Goal: Task Accomplishment & Management: Complete application form

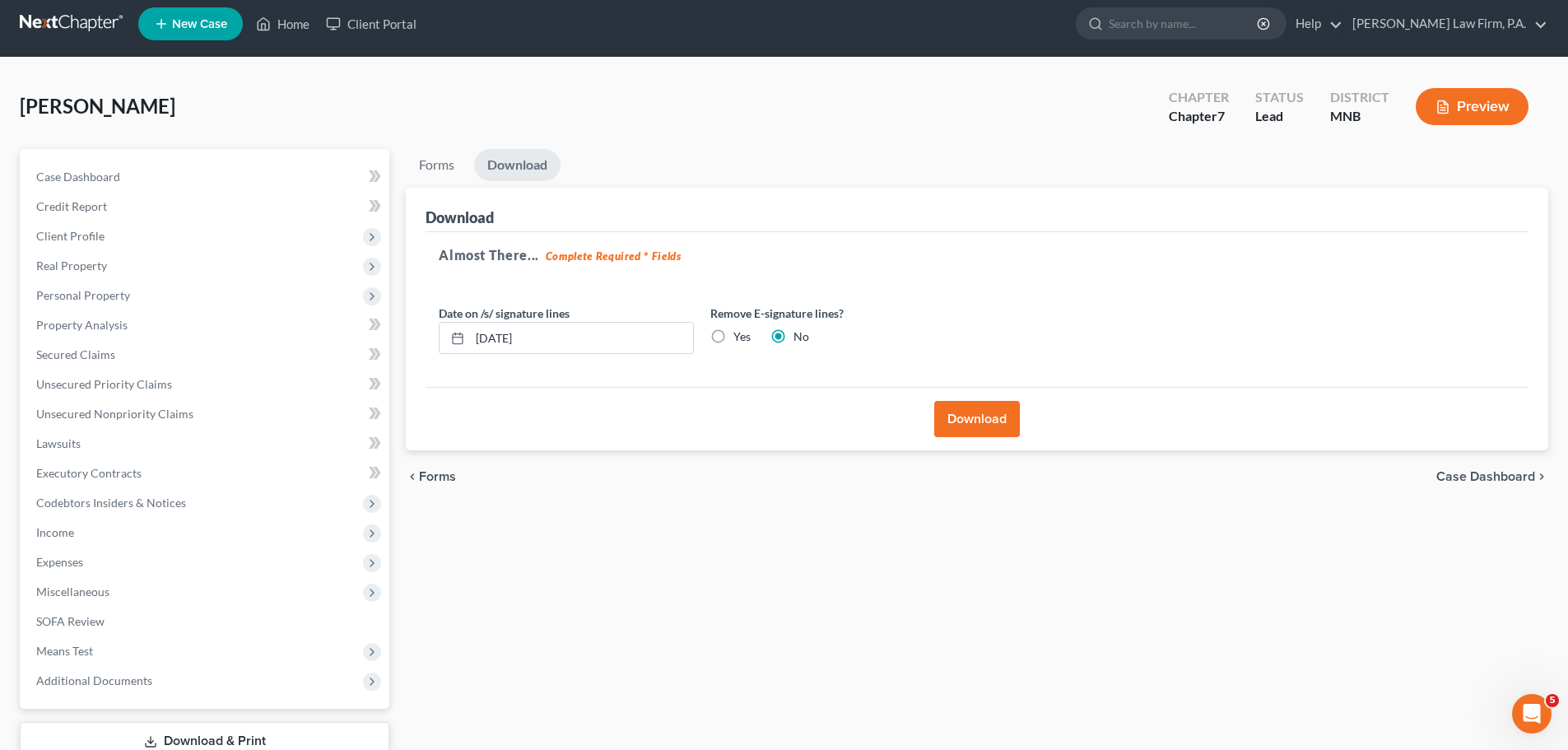
scroll to position [3, 0]
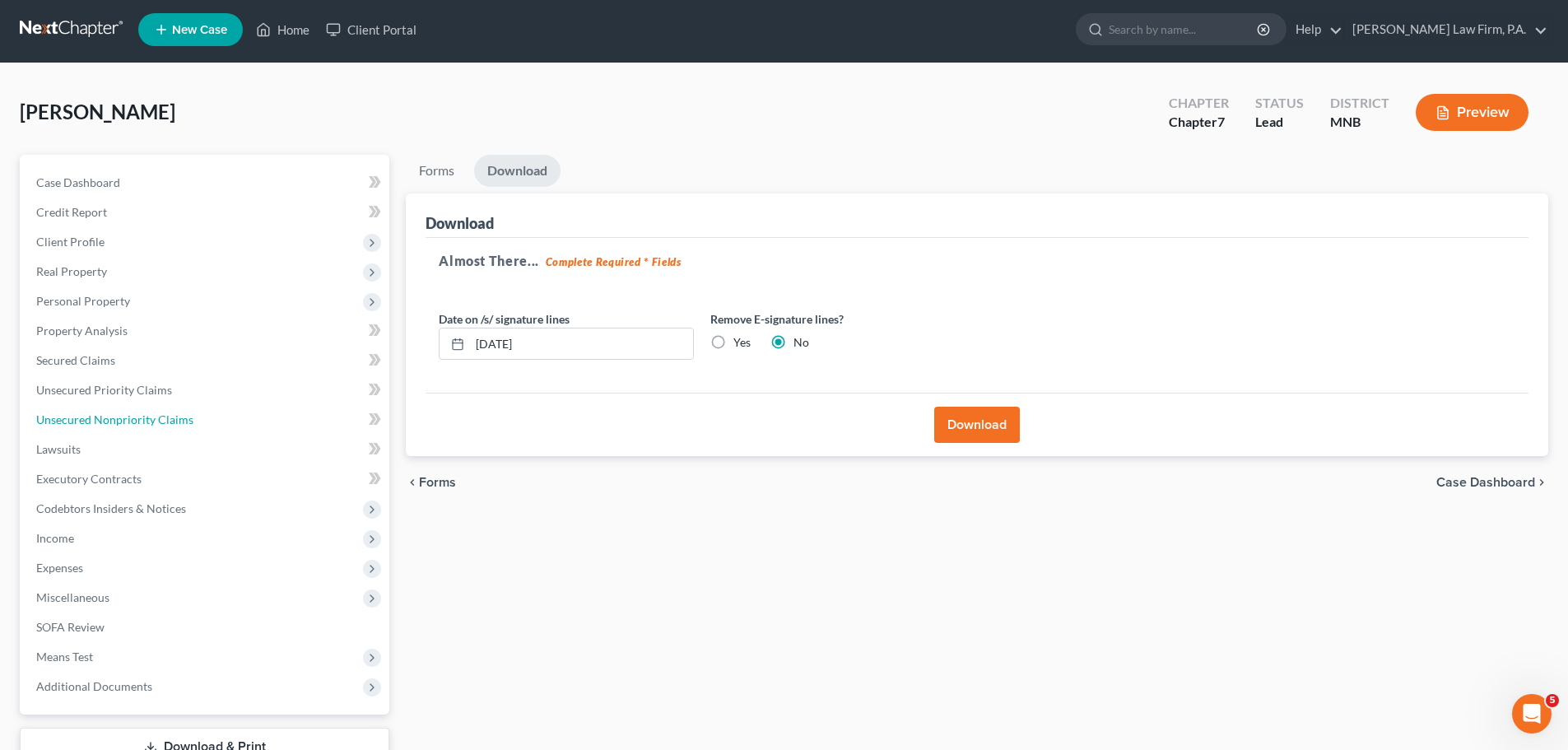
click at [154, 426] on span "Unsecured Nonpriority Claims" at bounding box center [115, 419] width 157 height 14
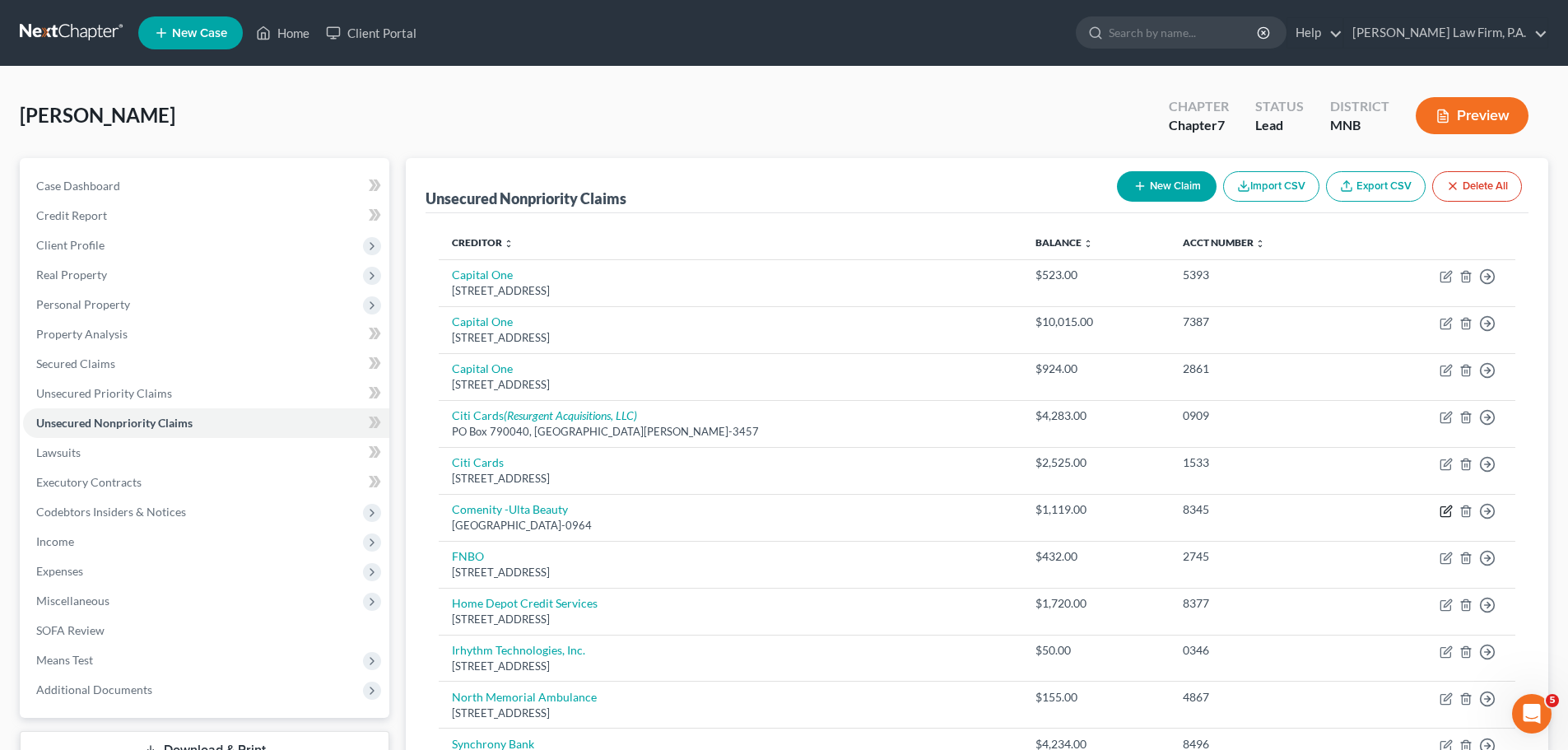
click at [1445, 512] on icon "button" at bounding box center [1446, 512] width 14 height 14
select select "45"
select select "0"
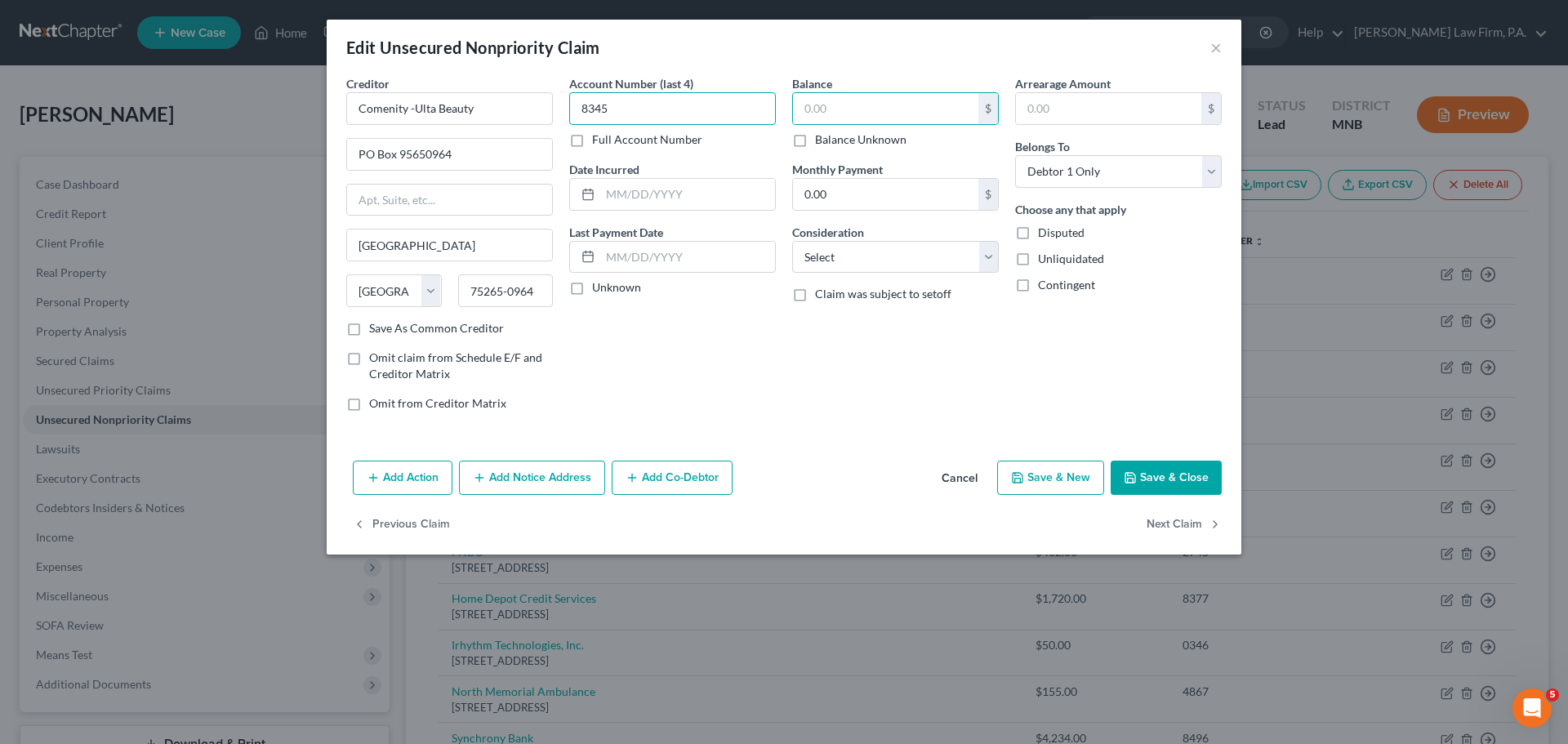
type input "8345"
click at [893, 113] on input "text" at bounding box center [886, 108] width 186 height 31
click at [893, 113] on input "61,062" at bounding box center [886, 108] width 186 height 31
type input "6,107"
click at [1156, 480] on button "Save & Close" at bounding box center [1167, 478] width 111 height 34
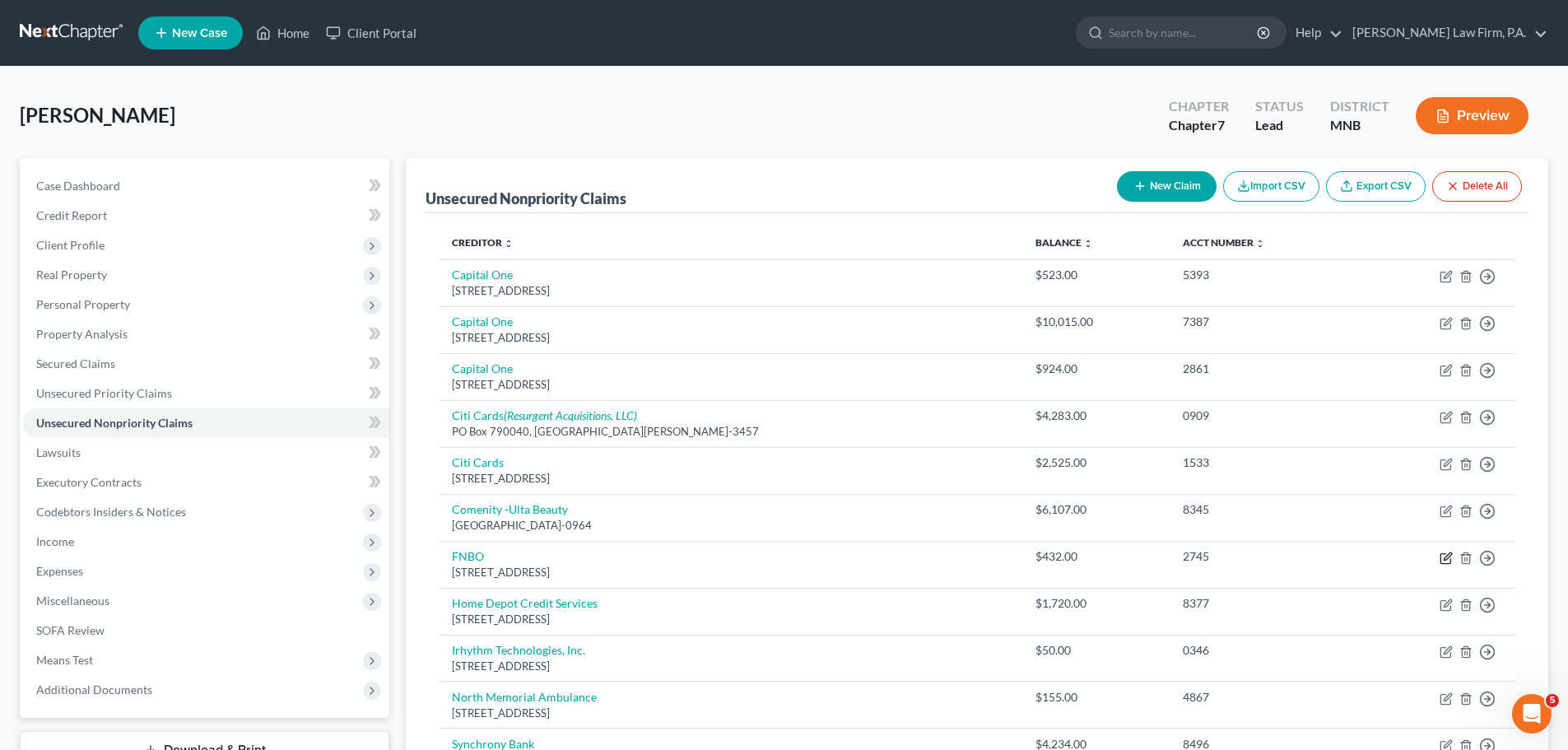
click at [1446, 560] on icon "button" at bounding box center [1448, 556] width 8 height 8
select select "30"
select select "0"
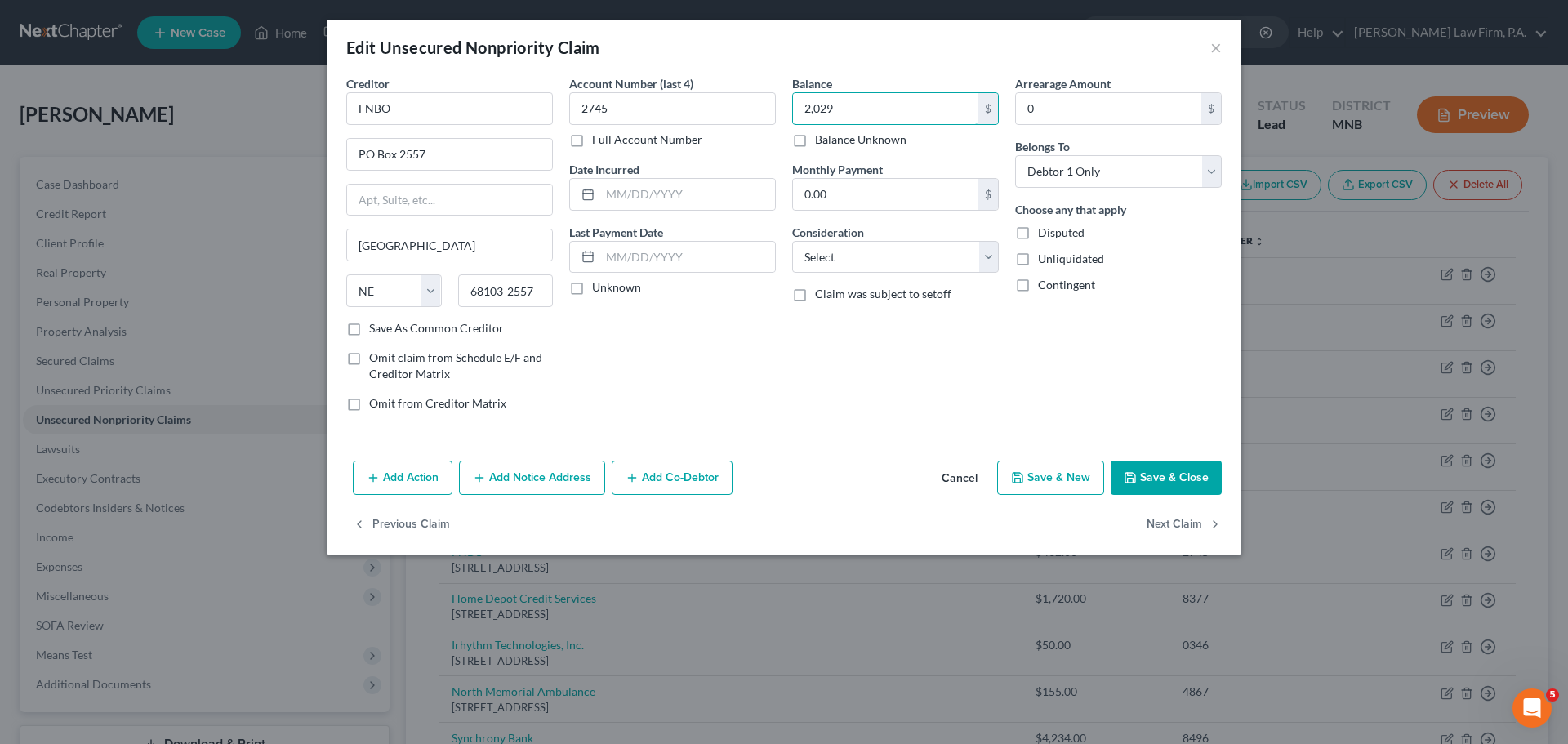
type input "2,029"
click at [1177, 476] on button "Save & Close" at bounding box center [1167, 478] width 111 height 34
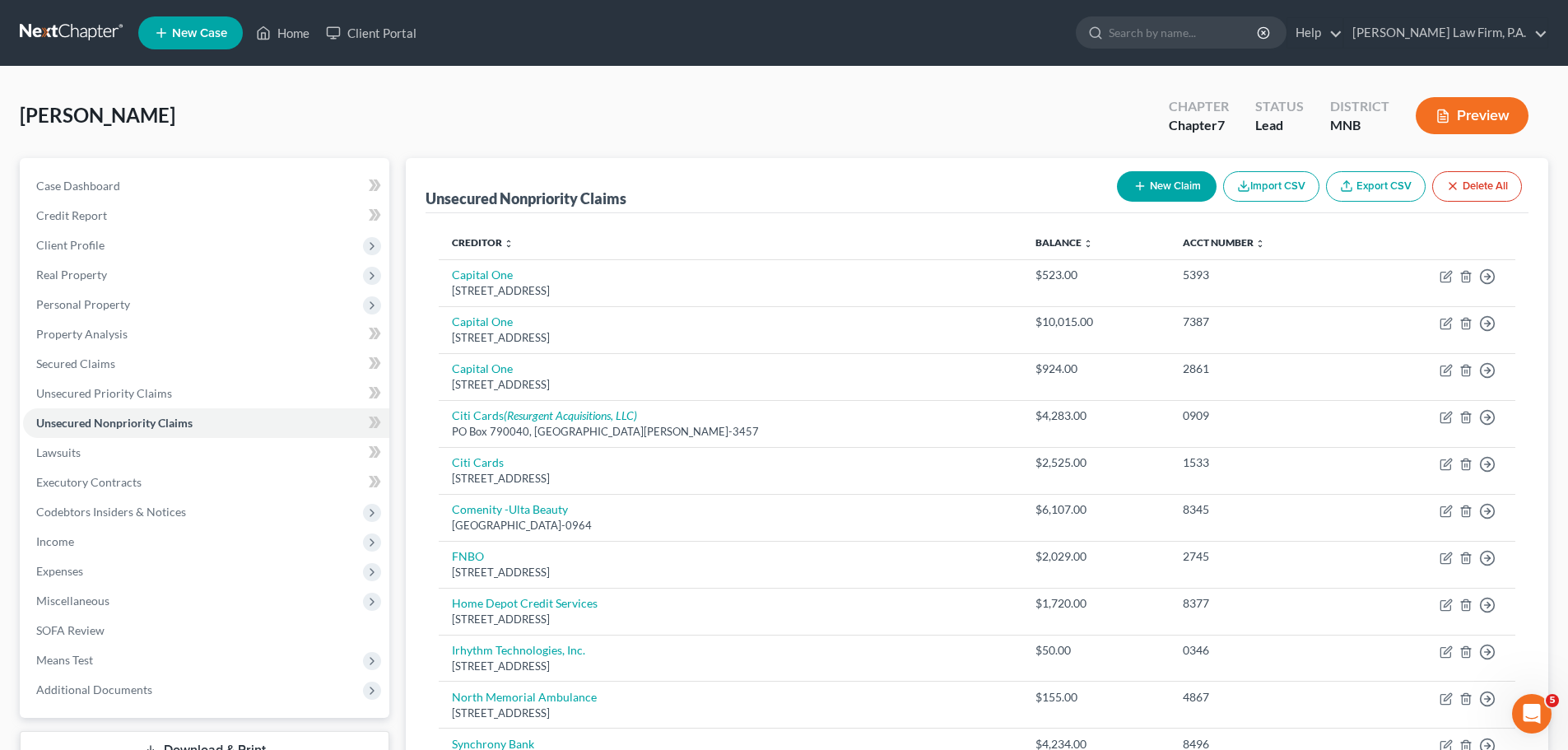
click at [119, 276] on span "Real Property" at bounding box center [206, 274] width 366 height 30
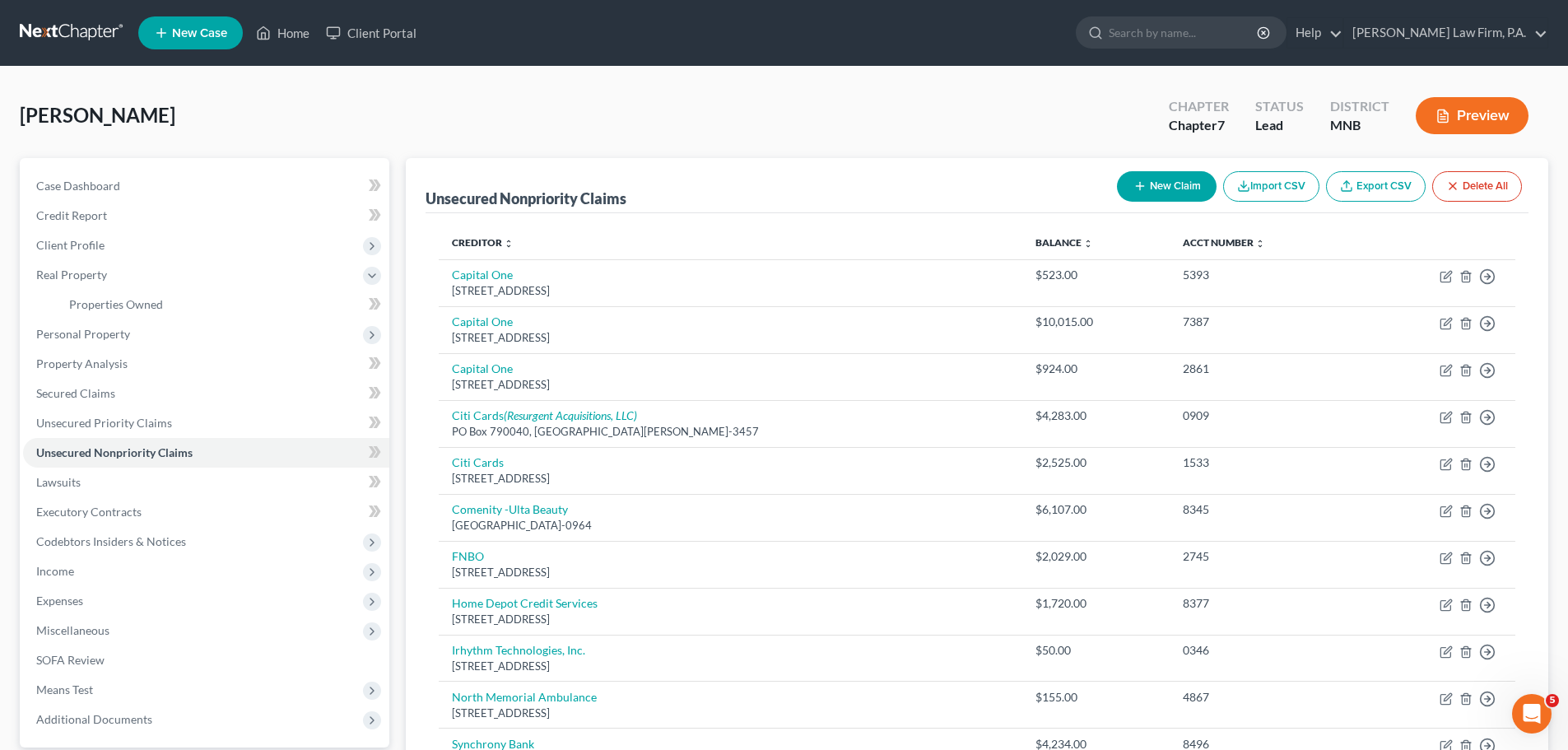
click at [1171, 181] on button "New Claim" at bounding box center [1166, 186] width 99 height 31
select select "0"
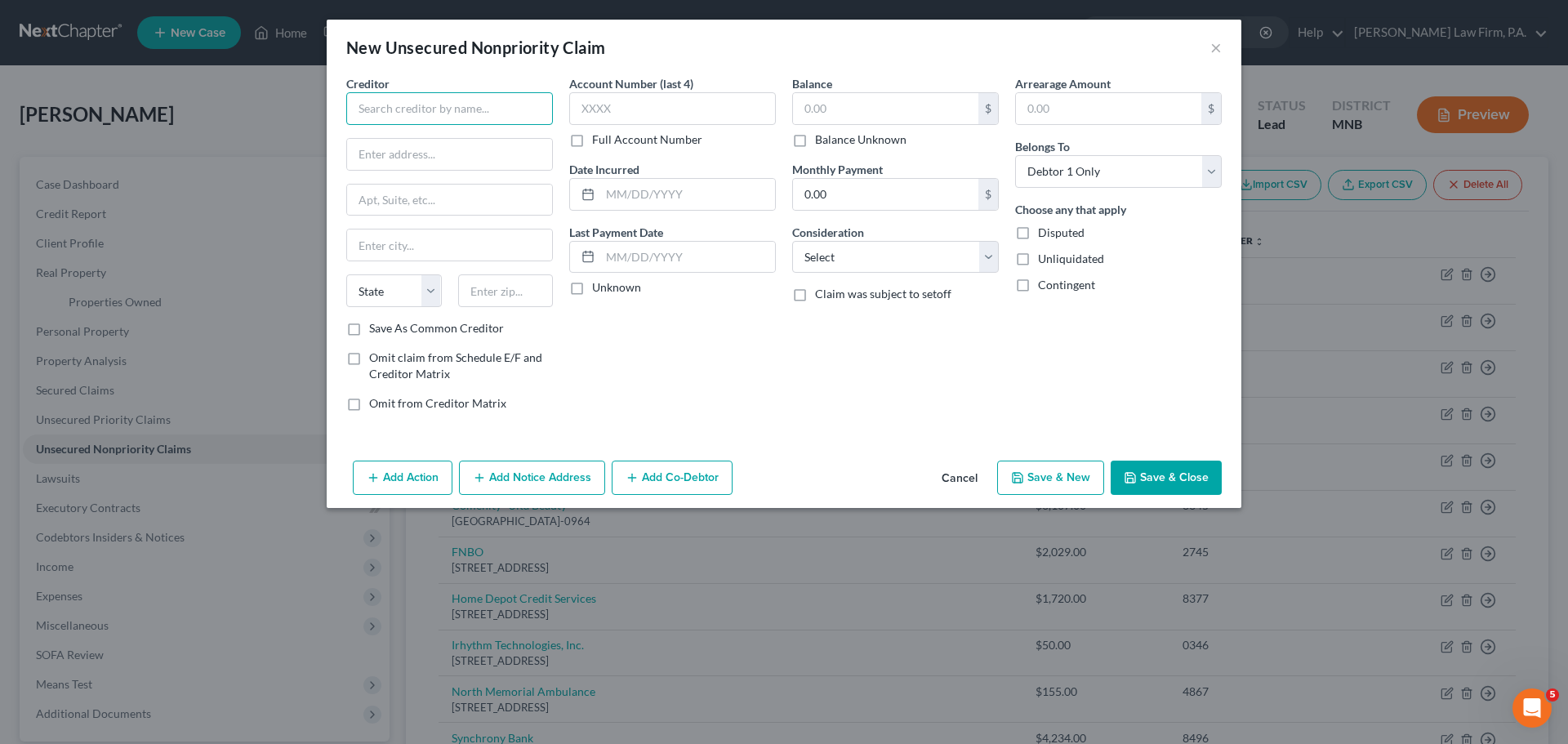
click at [419, 106] on input "text" at bounding box center [450, 108] width 207 height 33
type input "Capital One"
type input "P.O. Box 7683"
type input "[GEOGRAPHIC_DATA]"
click at [433, 299] on select "State [US_STATE] AK AR AZ CA CO CT DE DC [GEOGRAPHIC_DATA] [GEOGRAPHIC_DATA] GU…" at bounding box center [395, 291] width 96 height 33
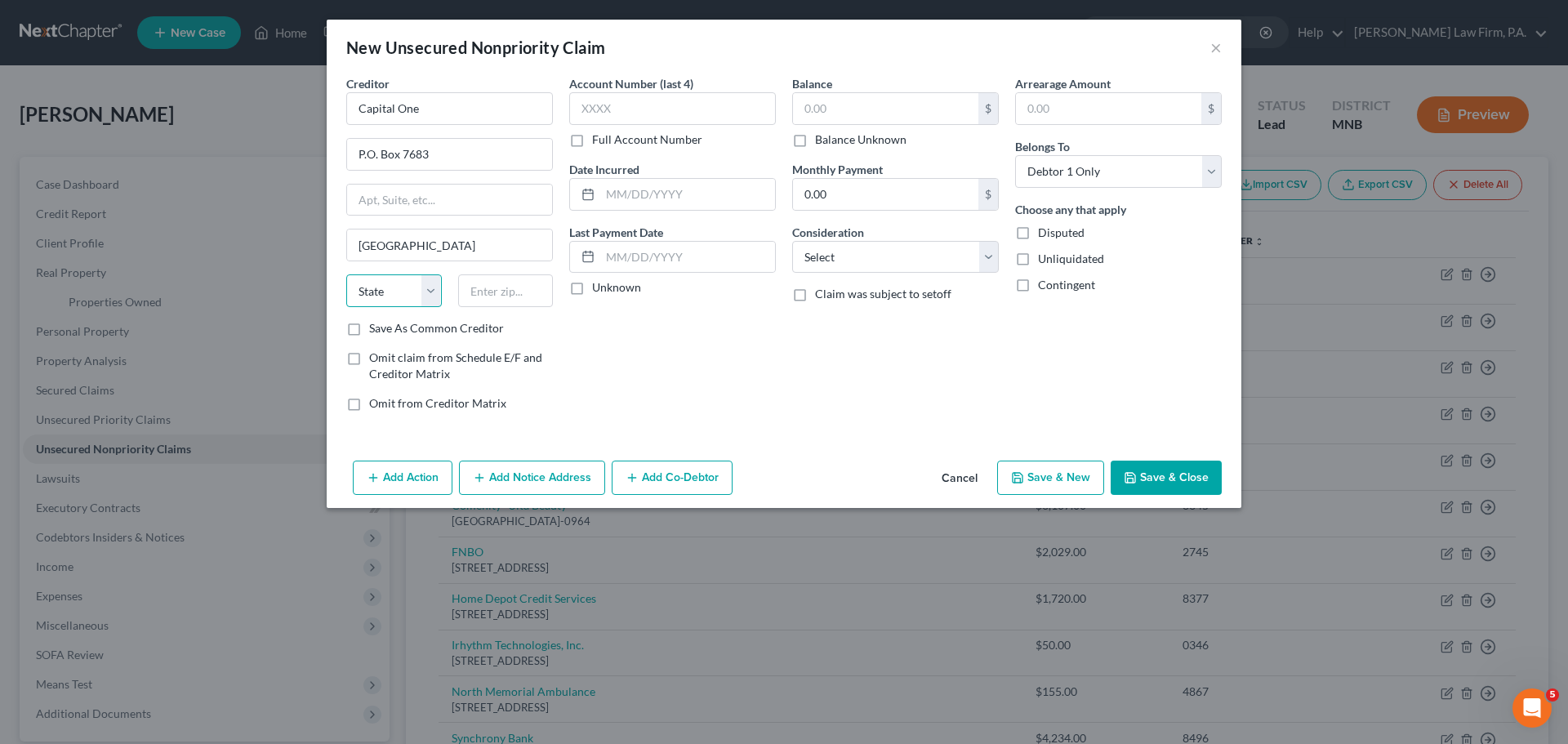
select select "4"
click at [347, 275] on select "State [US_STATE] AK AR AZ CA CO CT DE DC [GEOGRAPHIC_DATA] [GEOGRAPHIC_DATA] GU…" at bounding box center [395, 291] width 96 height 33
click at [502, 295] on input "text" at bounding box center [506, 291] width 96 height 33
type input "94120-7683"
click at [646, 106] on input "text" at bounding box center [672, 108] width 207 height 33
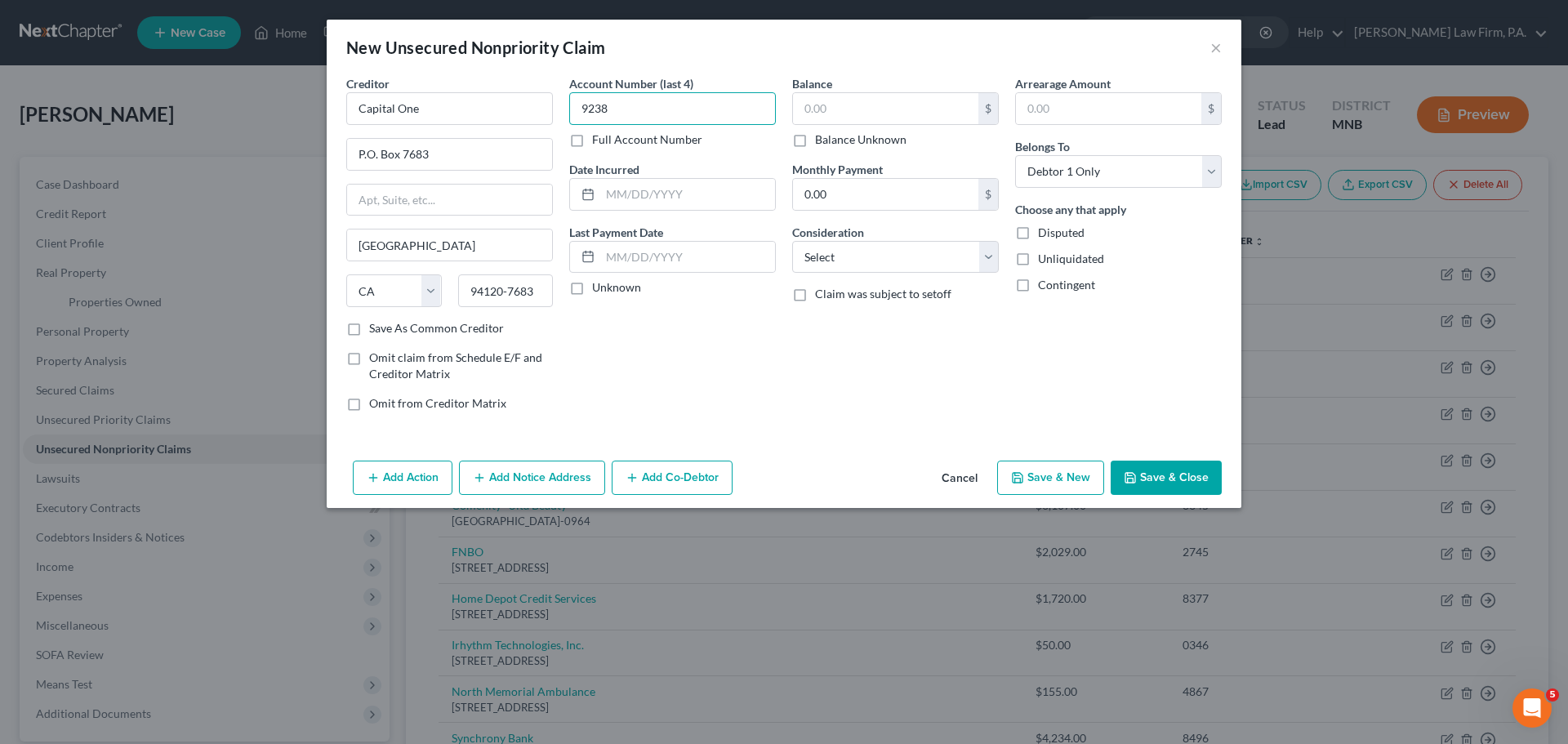
type input "9238"
click at [846, 104] on input "text" at bounding box center [886, 108] width 186 height 31
type input "5,267"
click at [1165, 476] on button "Save & Close" at bounding box center [1167, 478] width 111 height 34
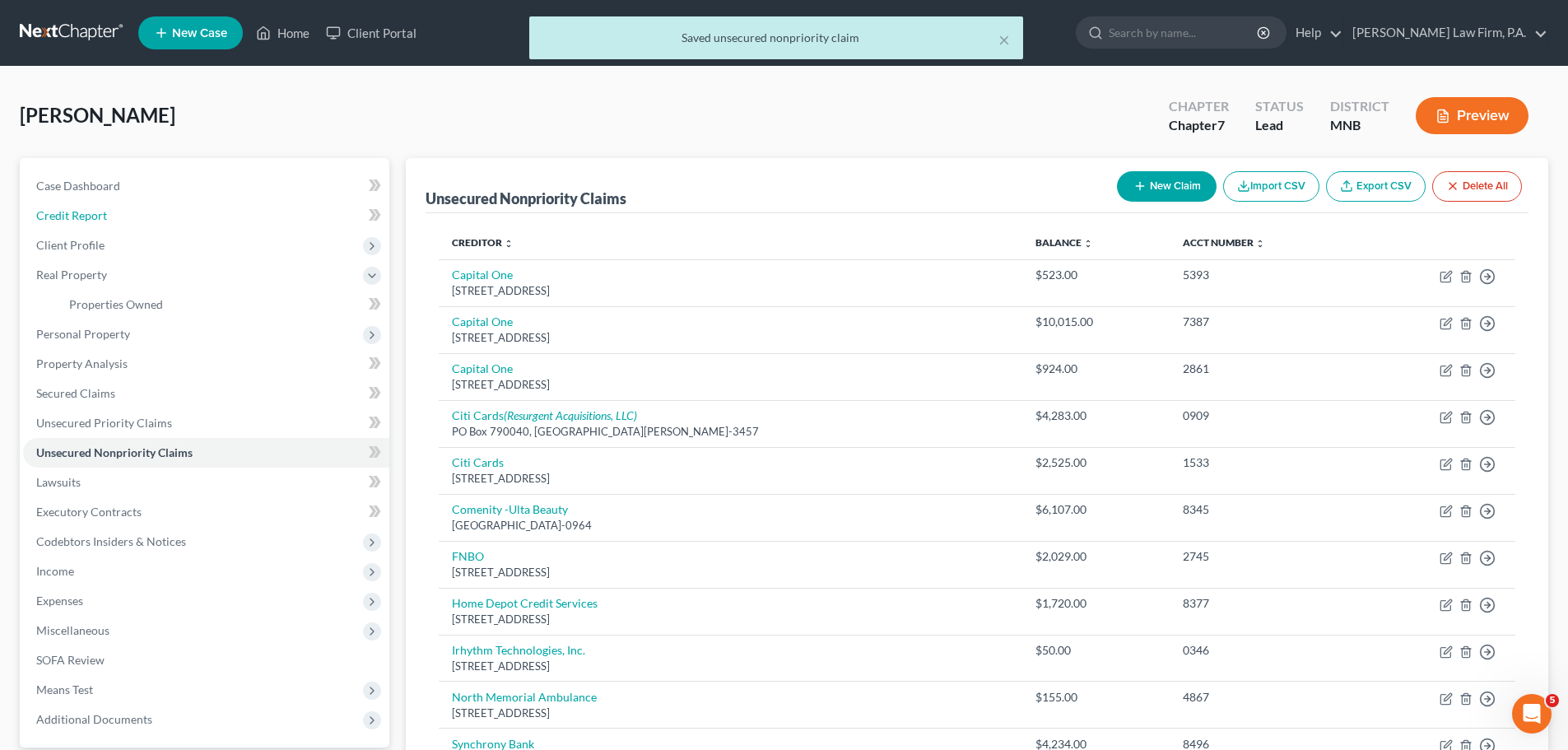
click at [87, 219] on span "Credit Report" at bounding box center [71, 215] width 70 height 14
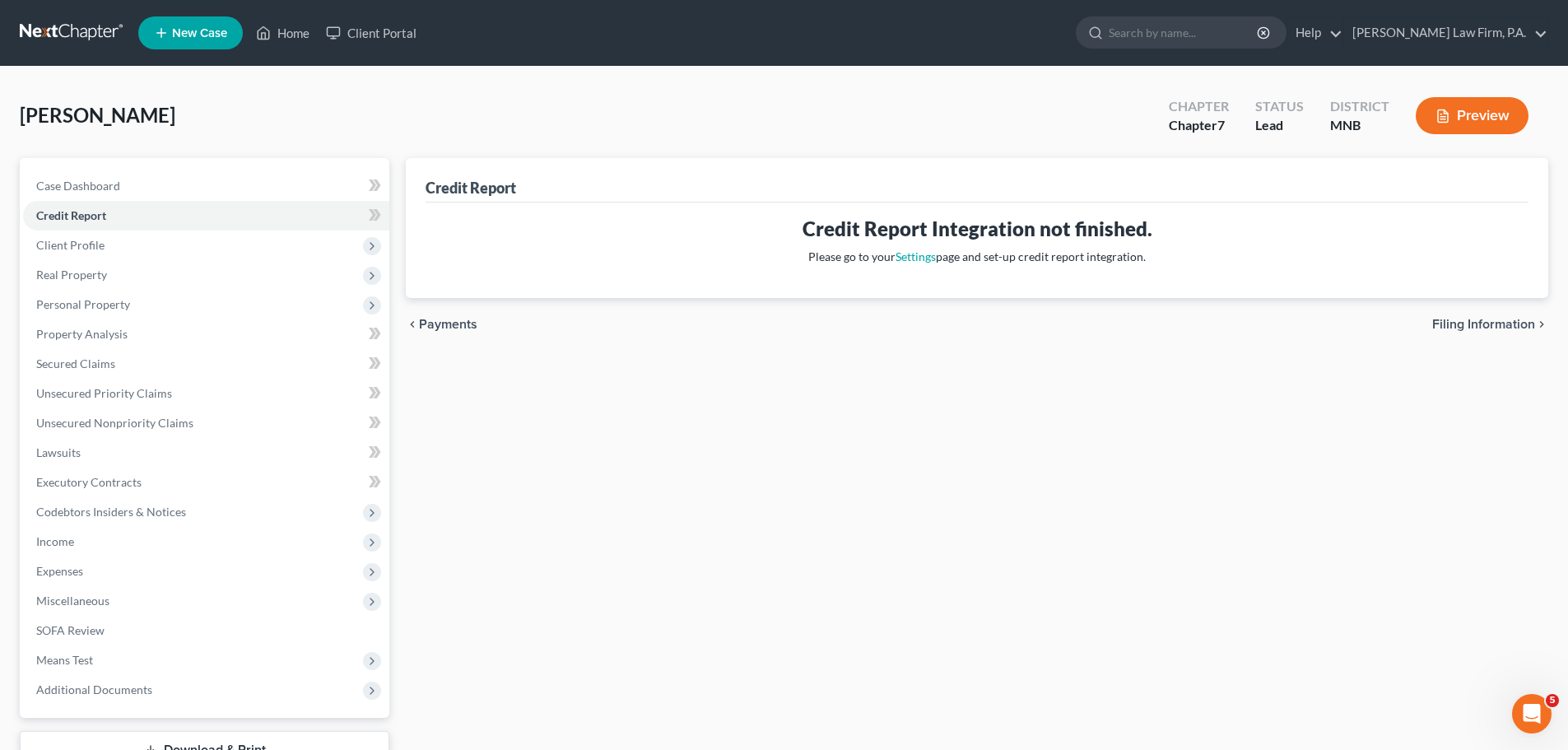
click at [79, 249] on span "Client Profile" at bounding box center [70, 244] width 69 height 14
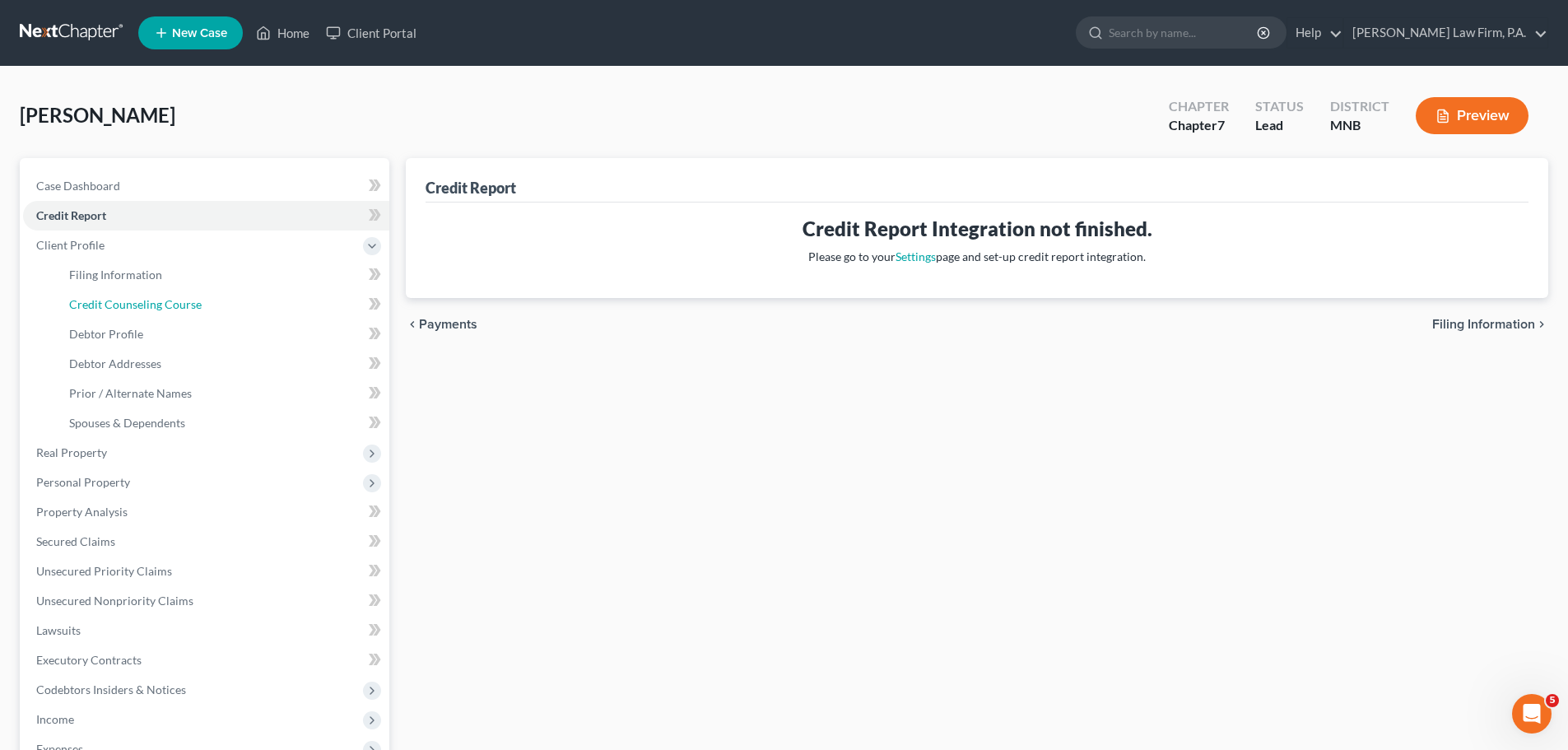
click at [188, 308] on span "Credit Counseling Course" at bounding box center [135, 304] width 132 height 14
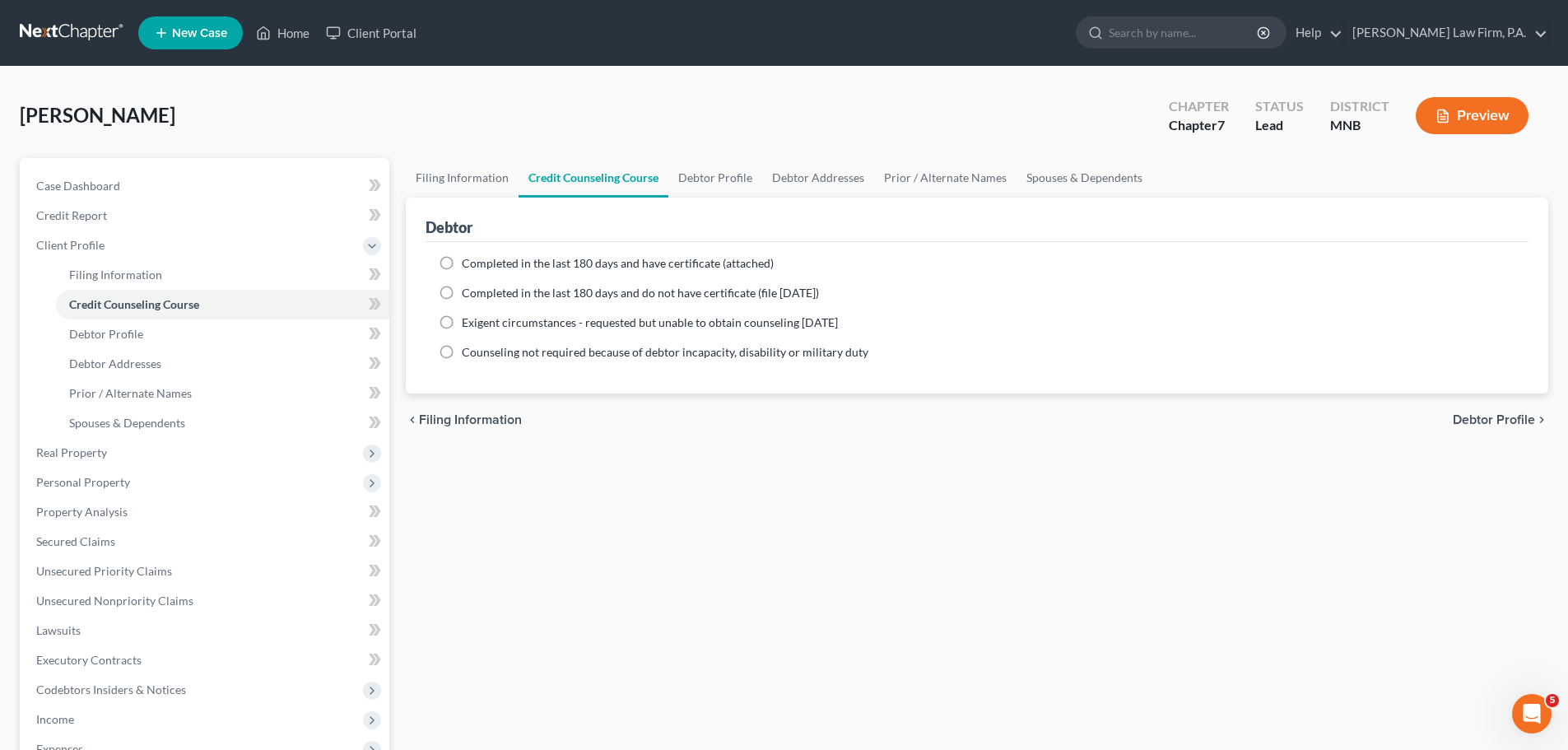
click at [462, 264] on label "Completed in the last 180 days and have certificate (attached)" at bounding box center [617, 263] width 312 height 16
click at [468, 264] on input "Completed in the last 180 days and have certificate (attached)" at bounding box center [473, 260] width 11 height 11
radio input "true"
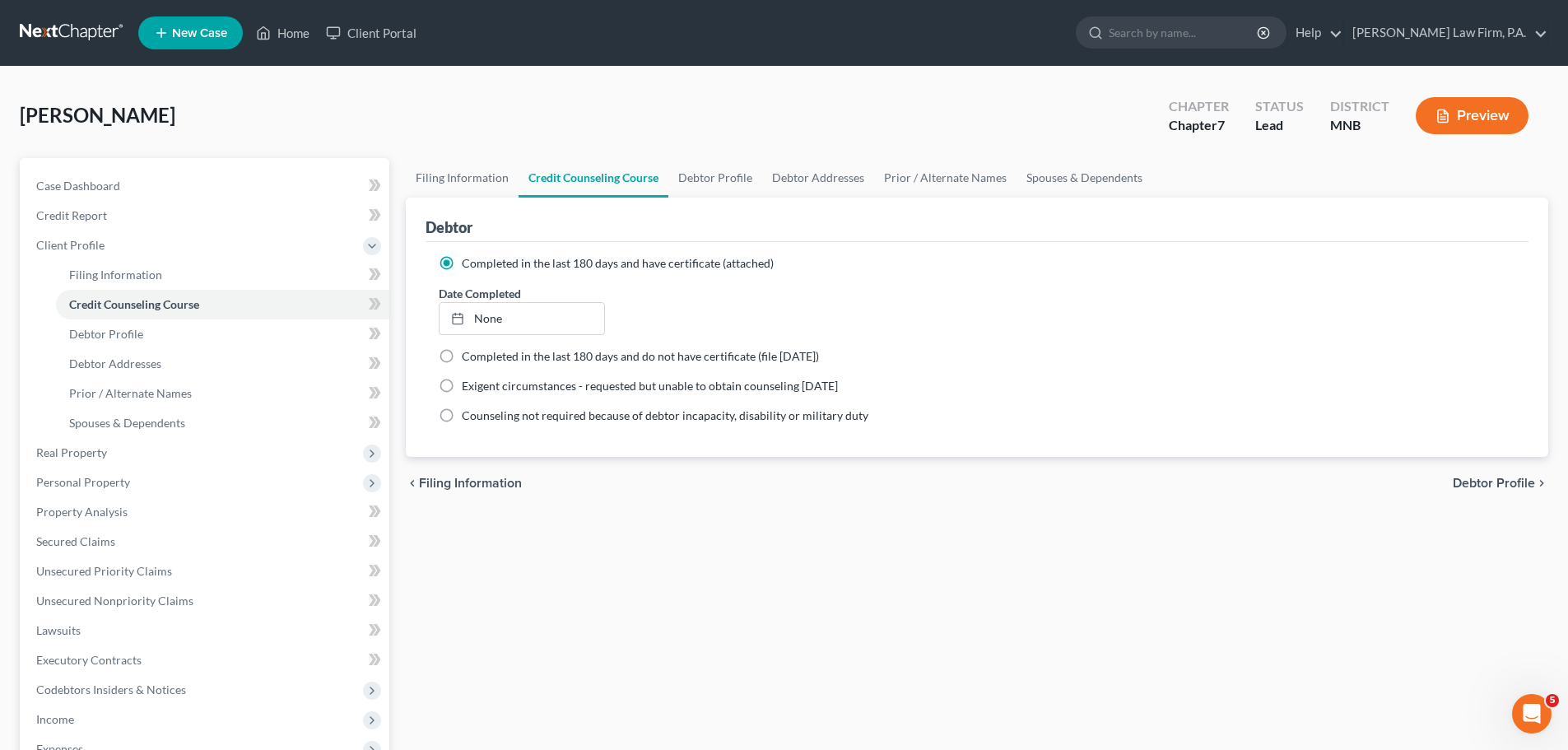
type input "[DATE]"
click at [486, 321] on link "None" at bounding box center [521, 319] width 164 height 31
click at [120, 277] on span "Filing Information" at bounding box center [116, 274] width 93 height 14
select select "1"
select select "0"
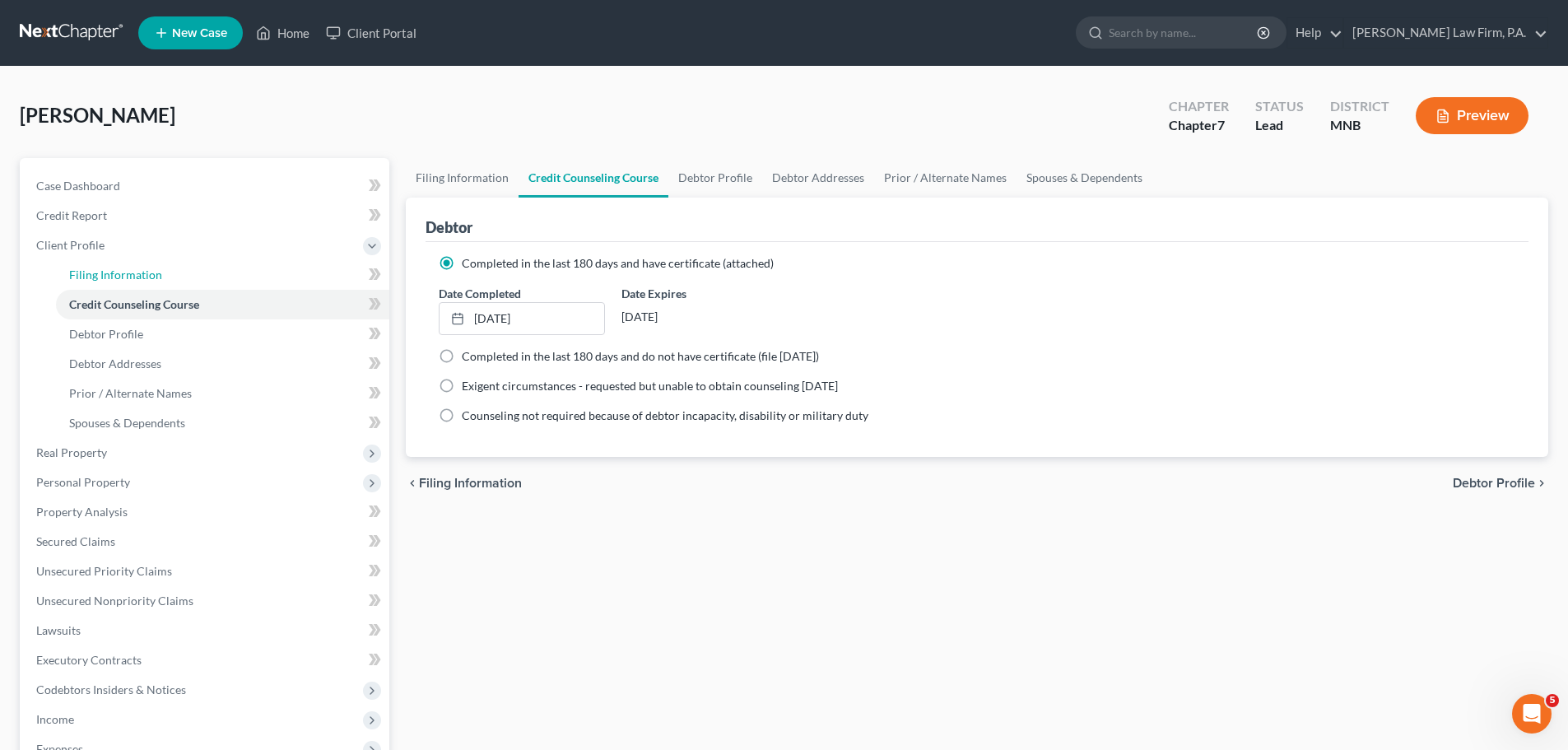
select select "0"
select select "24"
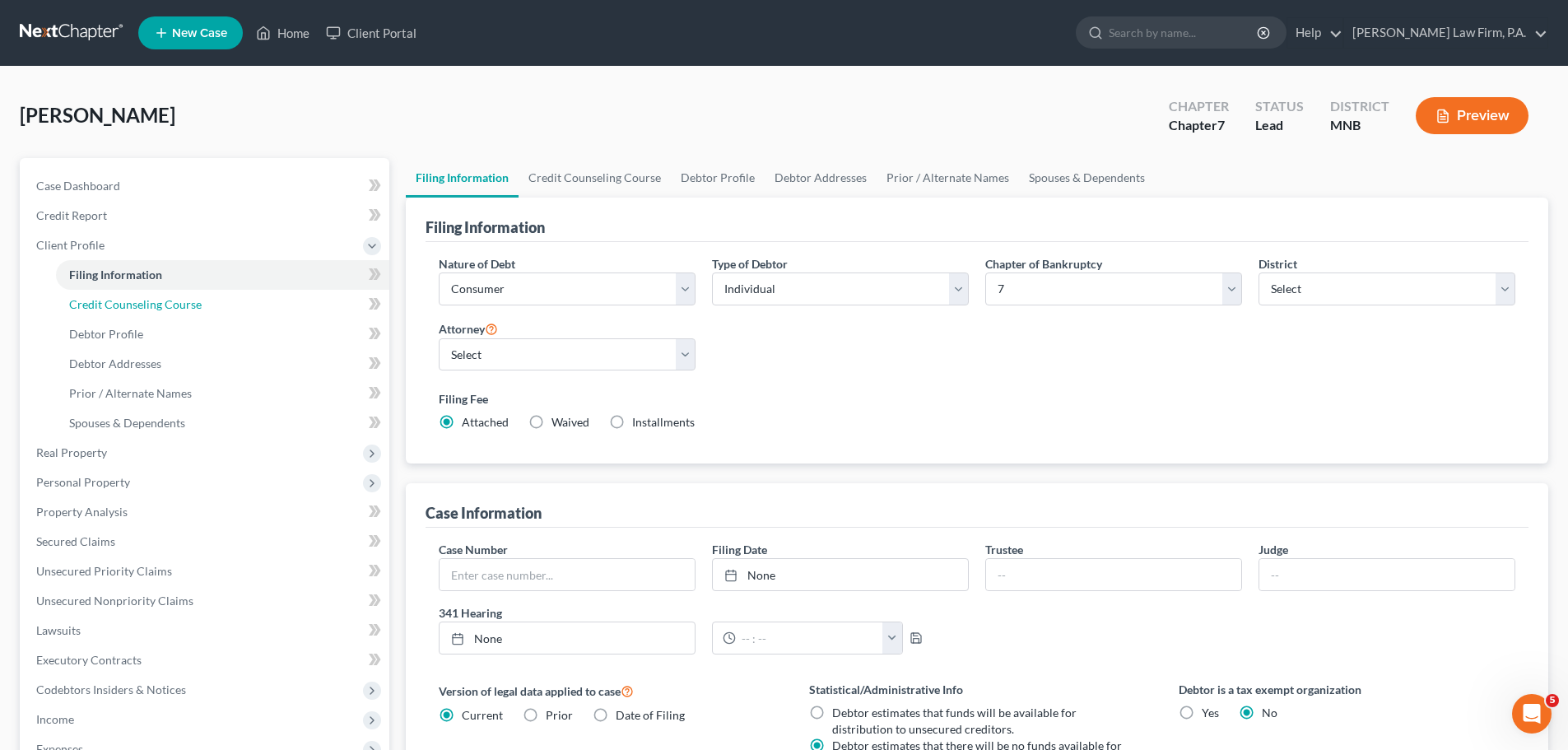
click at [115, 308] on span "Credit Counseling Course" at bounding box center [135, 304] width 132 height 14
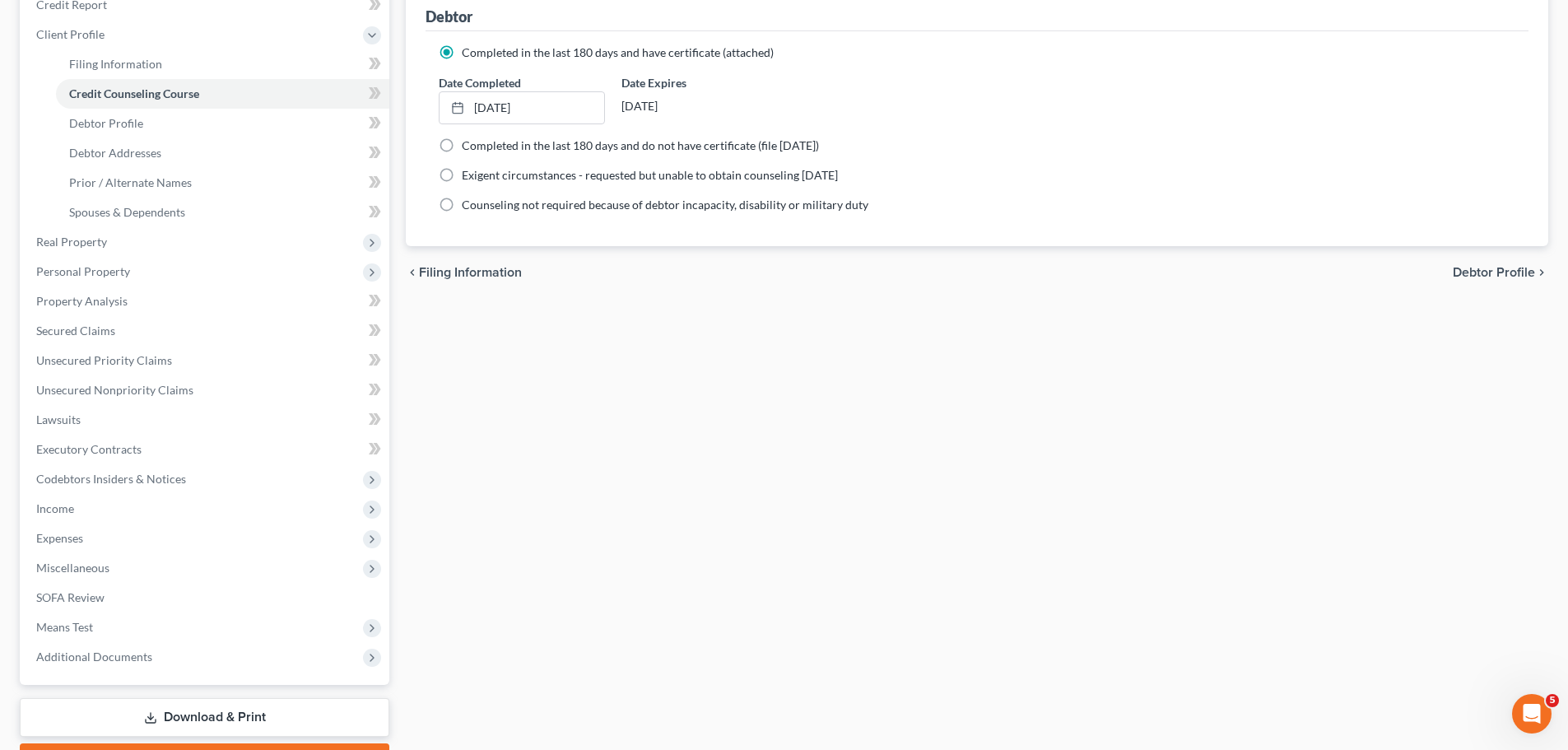
scroll to position [211, 0]
